Goal: Find contact information: Find contact information

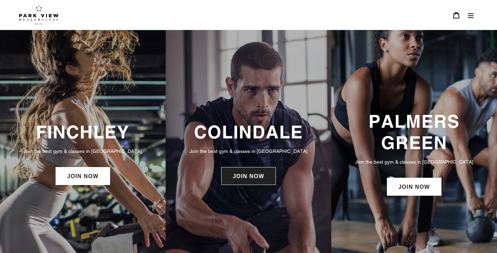
click at [265, 176] on link "JOIN NOW" at bounding box center [248, 176] width 54 height 18
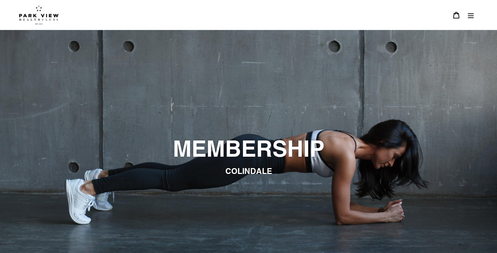
click at [477, 11] on button "Menu" at bounding box center [471, 15] width 15 height 15
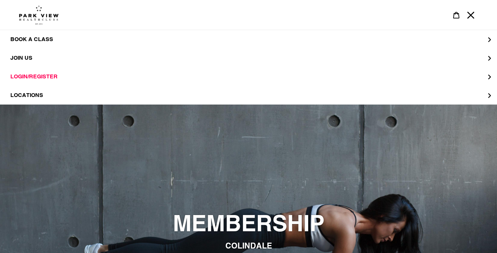
click at [477, 11] on button "Menu" at bounding box center [471, 15] width 15 height 15
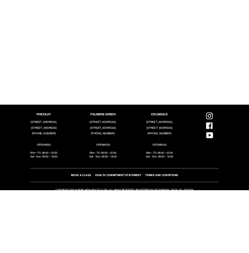
scroll to position [847, 0]
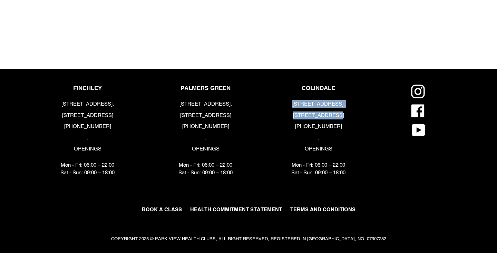
drag, startPoint x: 344, startPoint y: 117, endPoint x: 291, endPoint y: 99, distance: 55.3
click at [291, 99] on div "COLINDALE 6 Heath Parade, London, NW9 5ZN +44 (0) 2034418282 . OPENINGS Mon - F…" at bounding box center [318, 133] width 54 height 96
copy div "6 Heath Parade, London, NW9 5ZN"
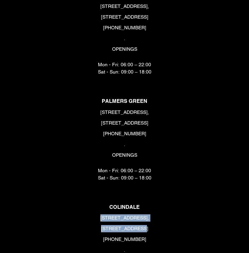
scroll to position [795, 0]
